Goal: Navigation & Orientation: Find specific page/section

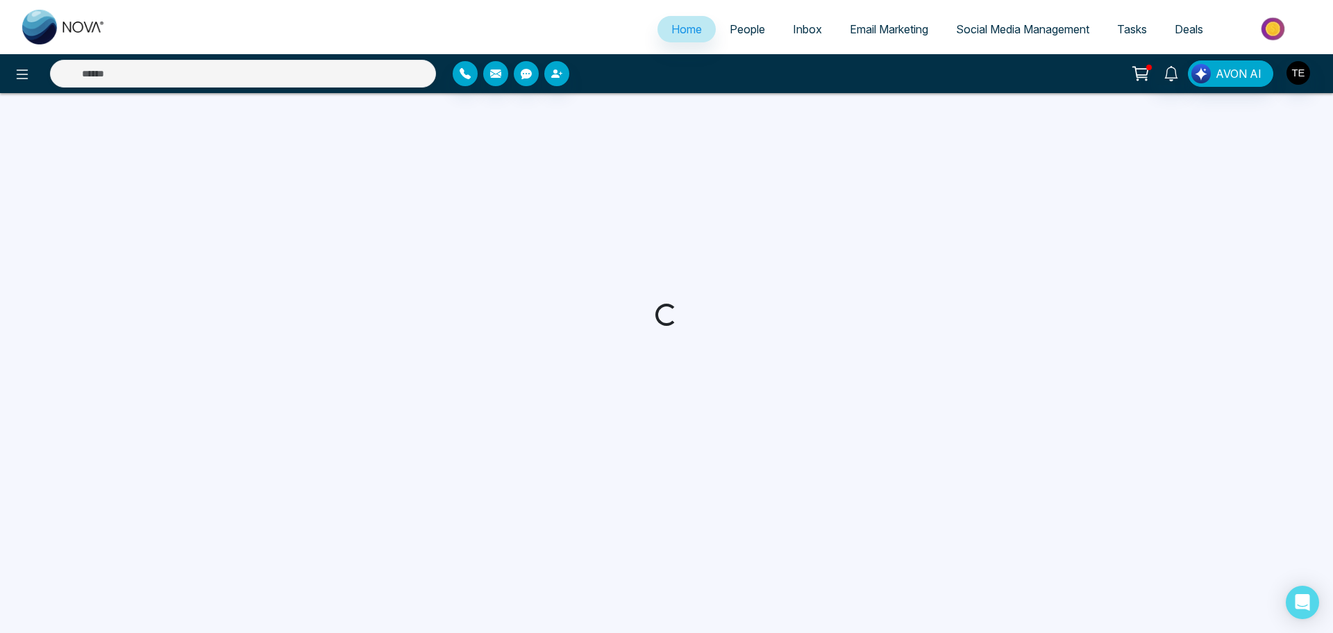
select select "*"
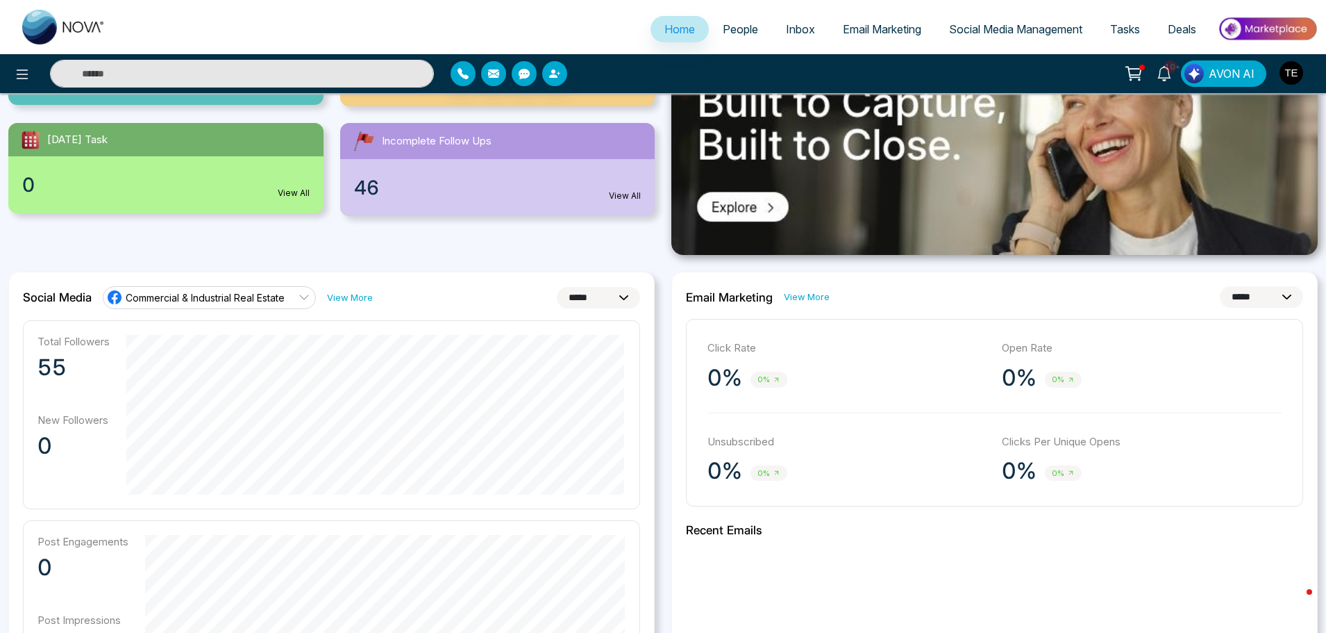
scroll to position [208, 0]
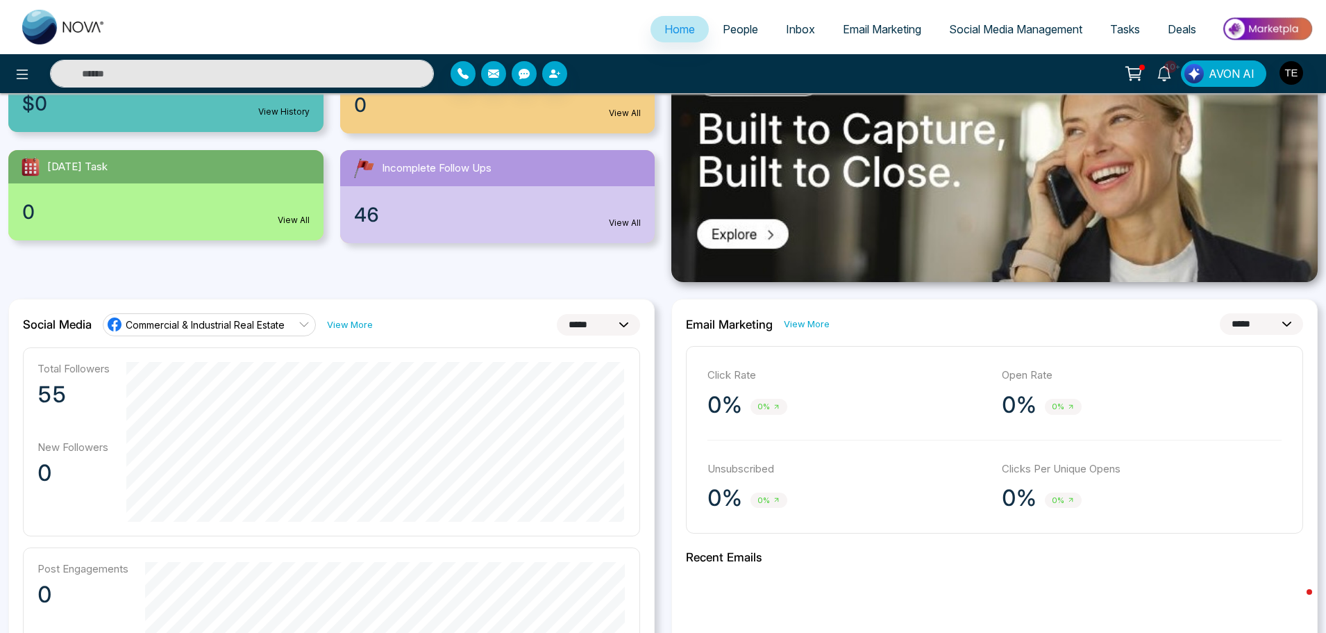
click at [726, 28] on span "People" at bounding box center [740, 29] width 35 height 14
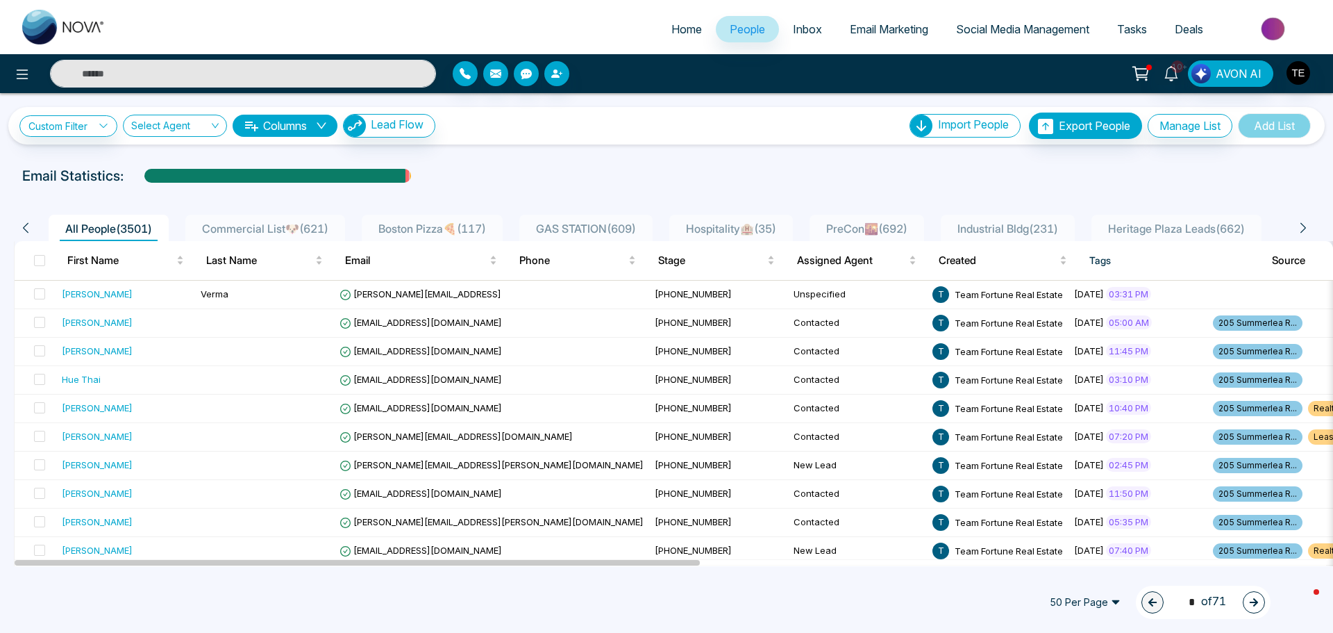
click at [794, 31] on span "Inbox" at bounding box center [807, 29] width 29 height 14
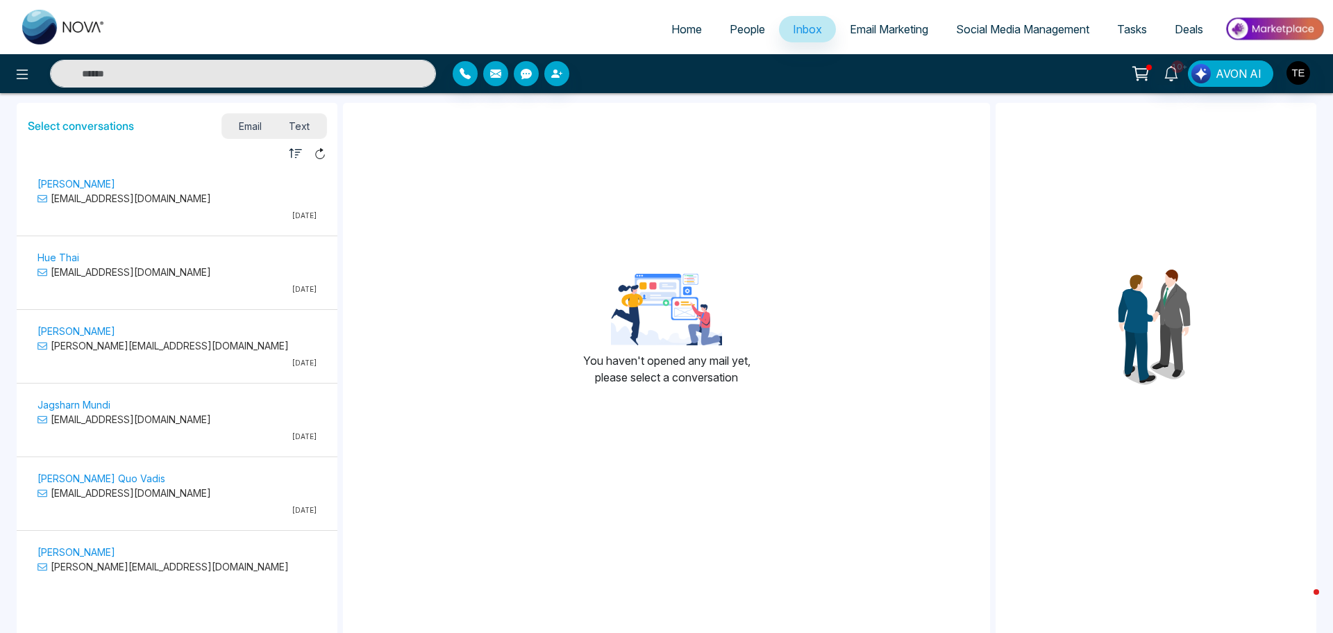
click at [746, 26] on span "People" at bounding box center [747, 29] width 35 height 14
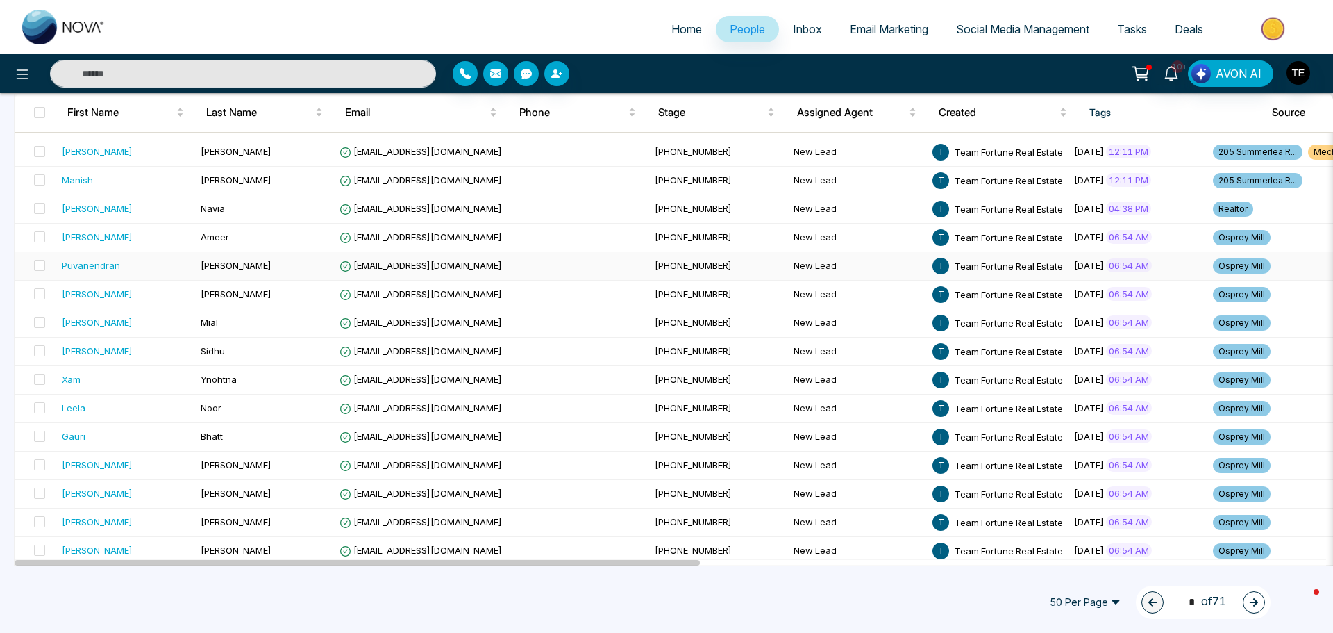
scroll to position [1146, 0]
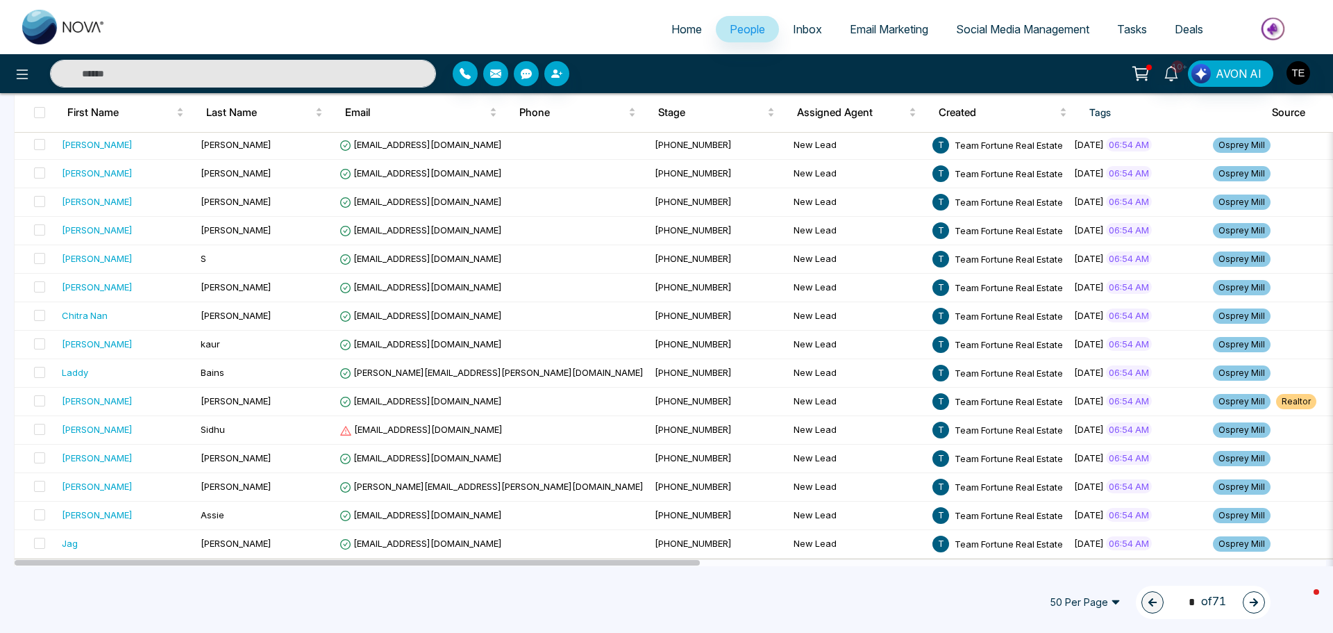
click at [1252, 600] on icon "button" at bounding box center [1254, 602] width 10 height 10
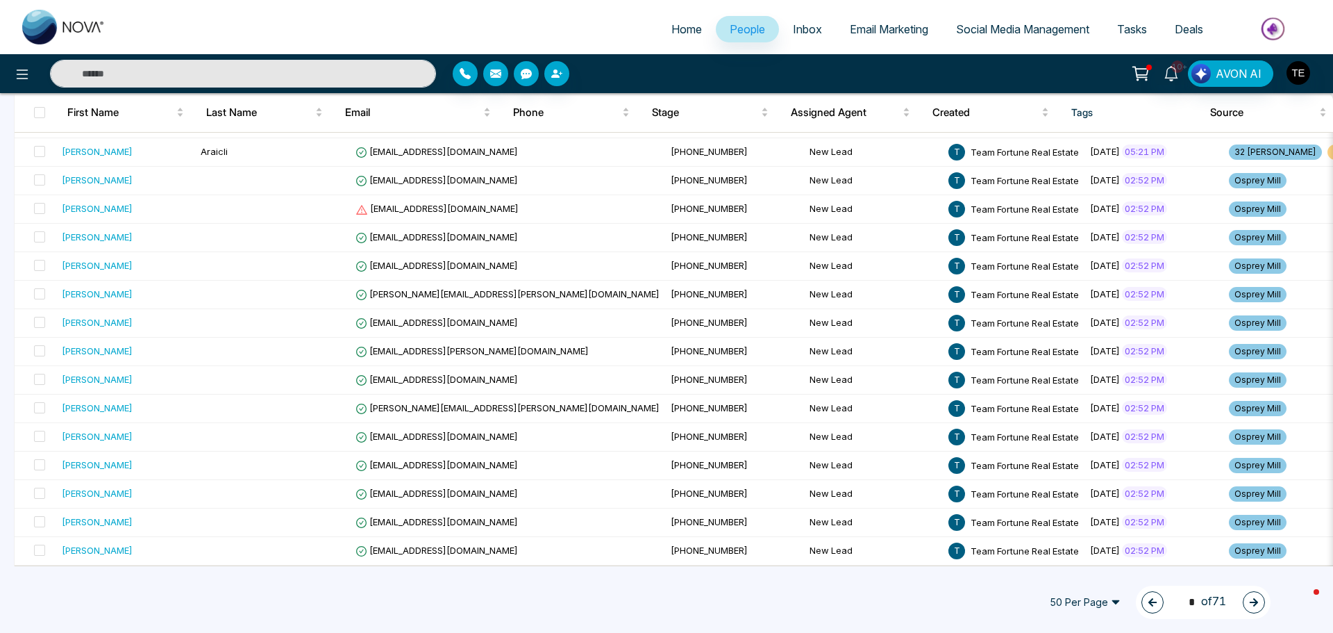
click at [1253, 602] on icon "button" at bounding box center [1254, 602] width 8 height 8
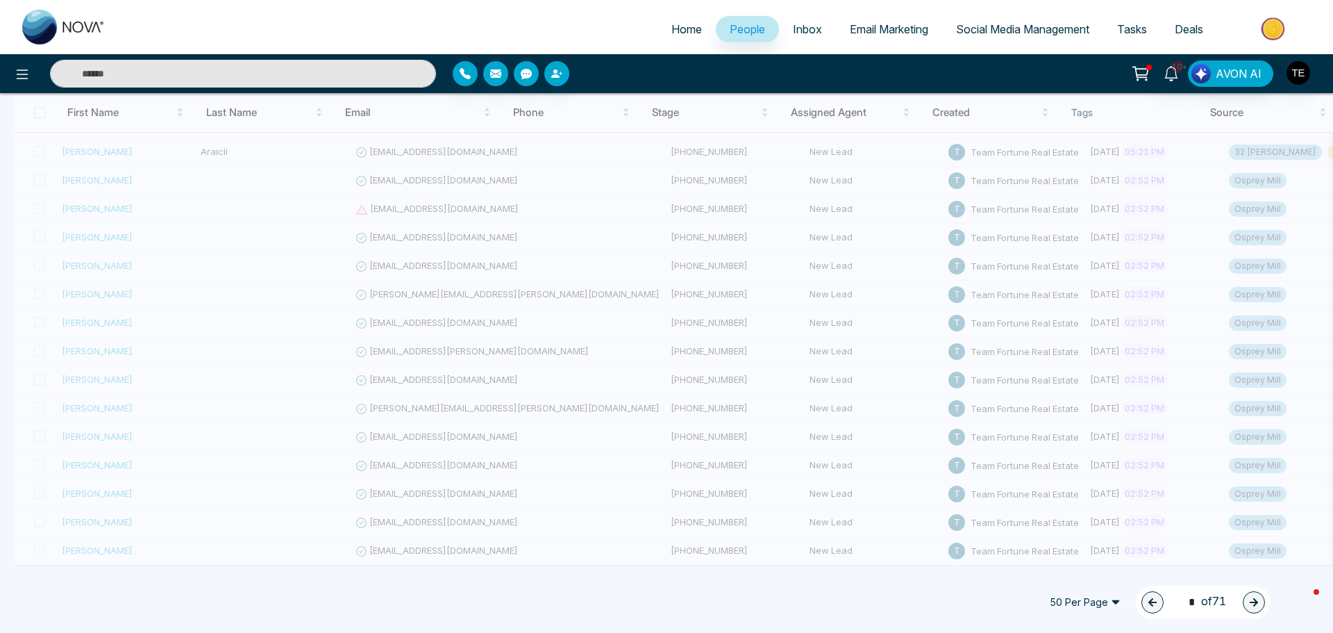
type input "*"
